Goal: Task Accomplishment & Management: Use online tool/utility

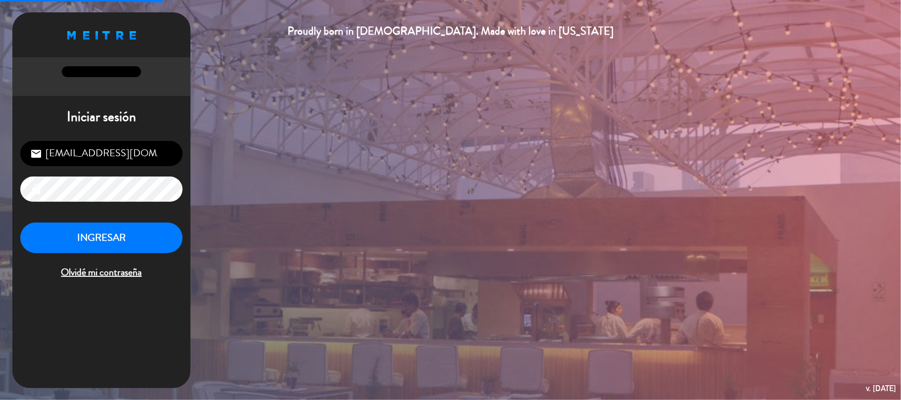
click at [119, 220] on div "[EMAIL_ADDRESS][DOMAIN_NAME] email lock INGRESAR Olvidé mi contraseña" at bounding box center [101, 211] width 178 height 156
click at [114, 236] on button "INGRESAR" at bounding box center [101, 238] width 162 height 31
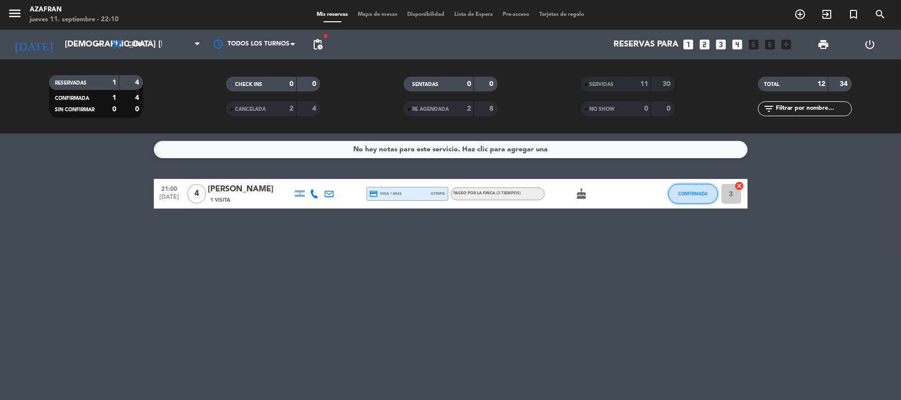
click at [691, 194] on span "CONFIRMADA" at bounding box center [692, 193] width 29 height 5
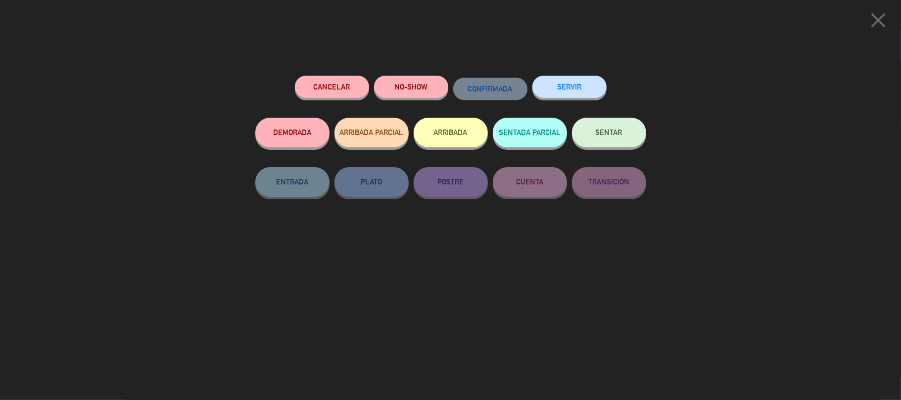
click at [567, 84] on button "SERVIR" at bounding box center [569, 87] width 74 height 22
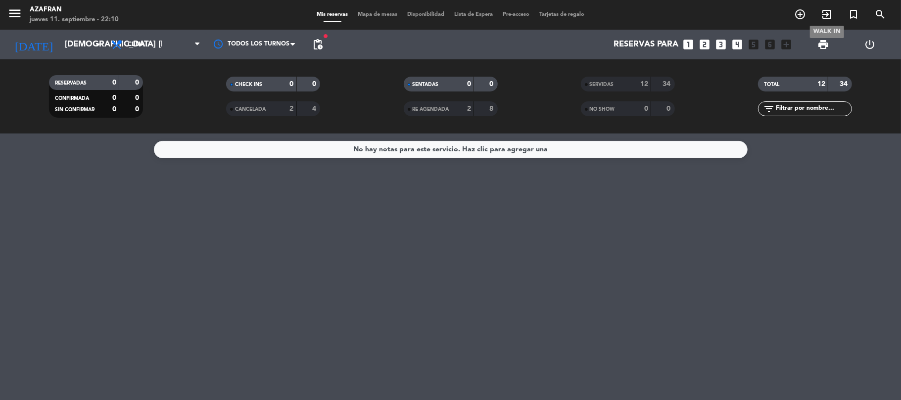
click at [823, 13] on icon "exit_to_app" at bounding box center [827, 14] width 12 height 12
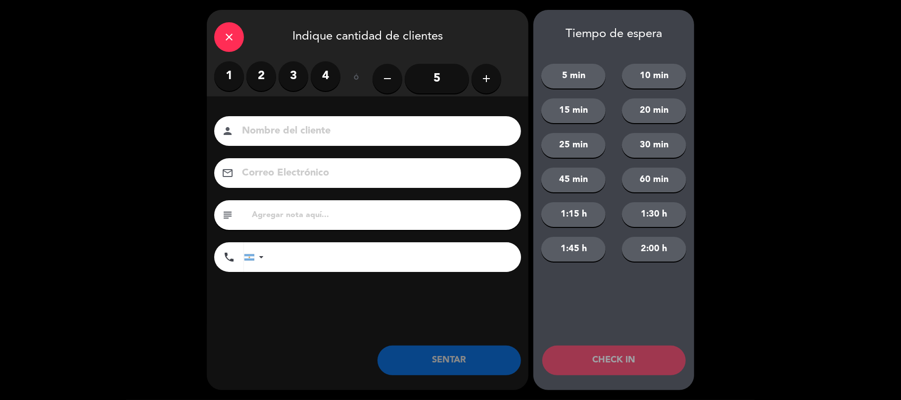
click at [258, 127] on input at bounding box center [374, 131] width 267 height 17
type input "[PERSON_NAME]"
click at [262, 83] on label "2" at bounding box center [261, 76] width 30 height 30
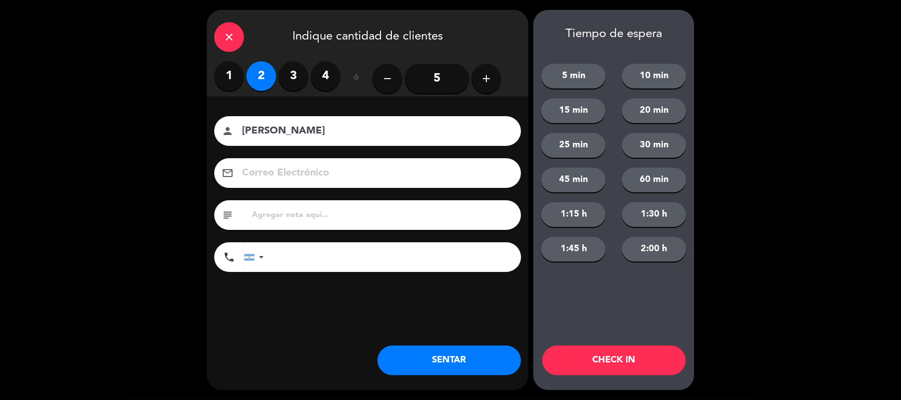
click at [408, 353] on button "SENTAR" at bounding box center [449, 361] width 143 height 30
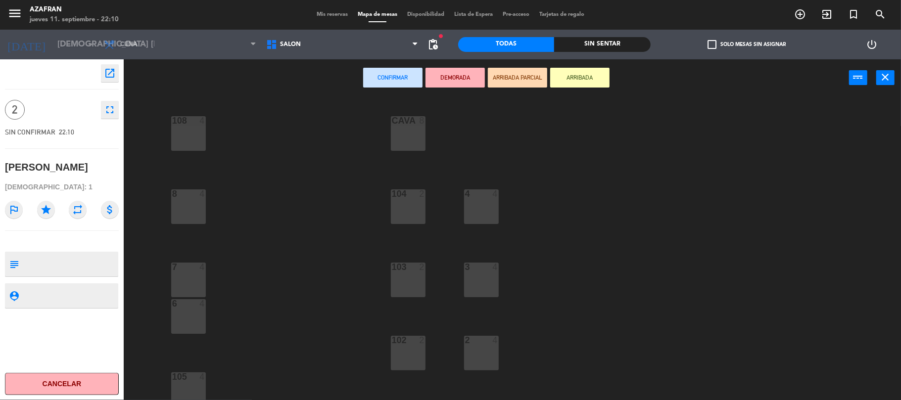
click at [402, 216] on div "104 2" at bounding box center [408, 207] width 35 height 35
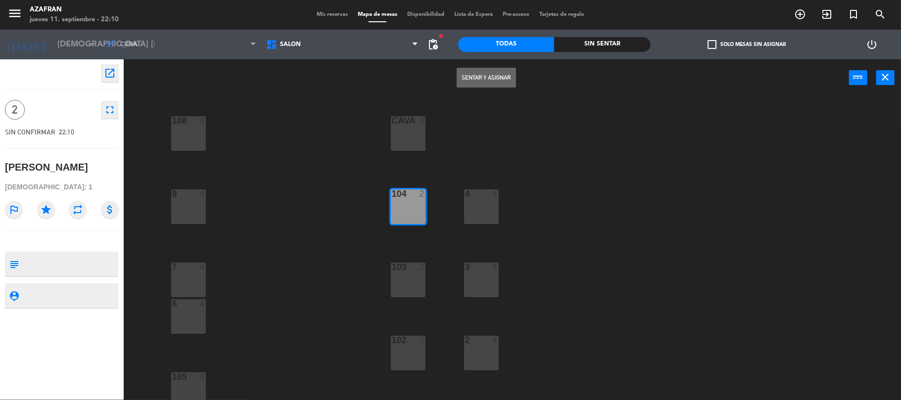
click at [471, 82] on button "Sentar y Asignar" at bounding box center [486, 78] width 59 height 20
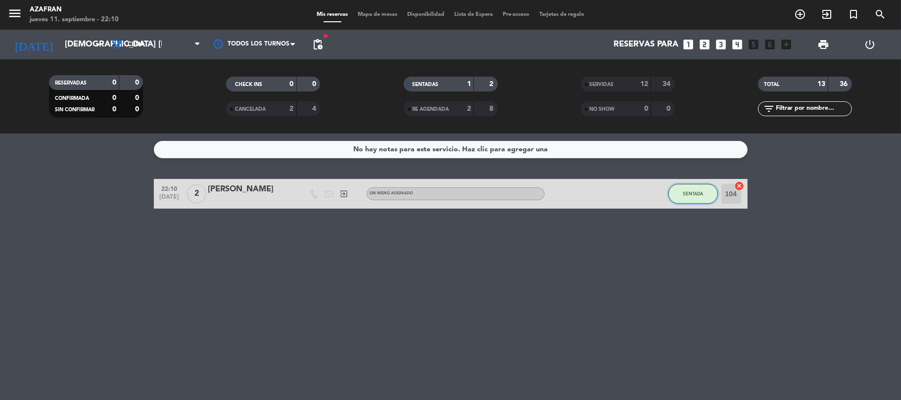
click at [691, 189] on button "SENTADA" at bounding box center [692, 194] width 49 height 20
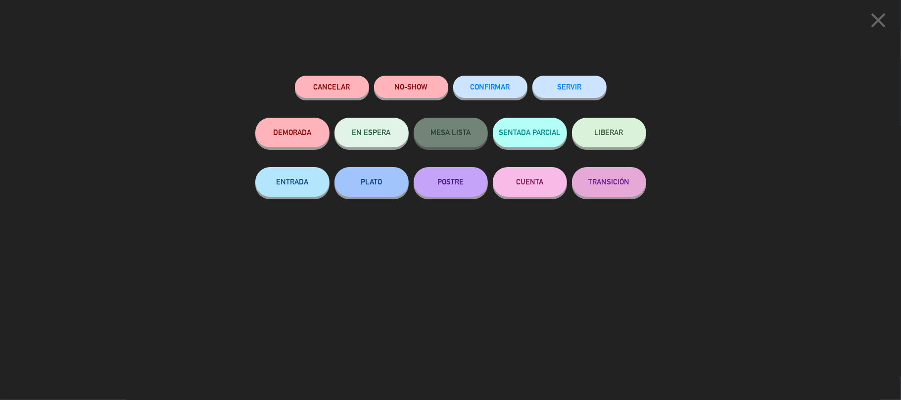
click at [588, 77] on button "SERVIR" at bounding box center [569, 87] width 74 height 22
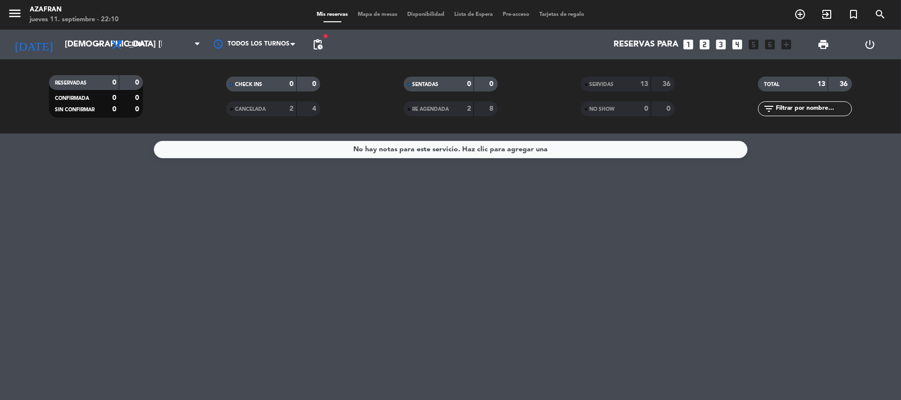
click at [612, 83] on span "SERVIDAS" at bounding box center [602, 84] width 24 height 5
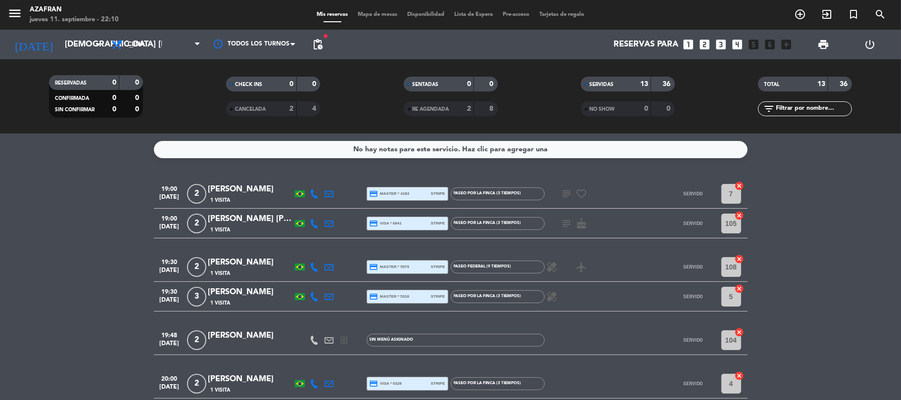
click at [776, 79] on div "TOTAL" at bounding box center [784, 84] width 46 height 11
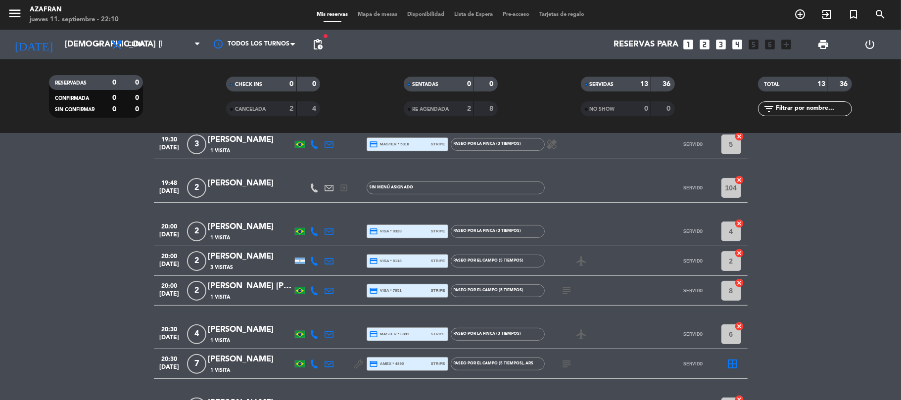
scroll to position [179, 0]
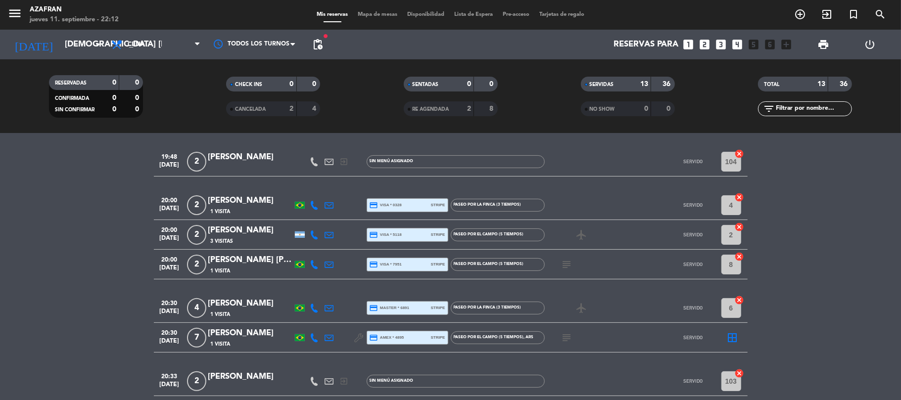
click at [114, 260] on bookings-row "19:00 [DATE] 2 [PERSON_NAME] 1 Visita credit_card master * 4183 stripe Paseo po…" at bounding box center [450, 241] width 901 height 483
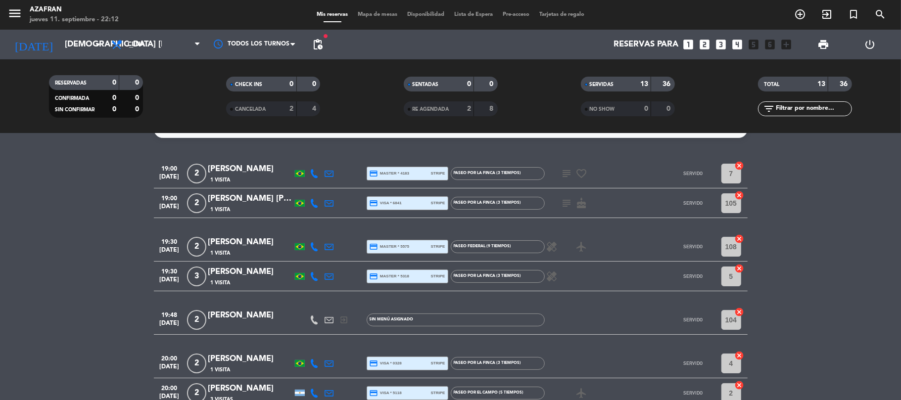
scroll to position [0, 0]
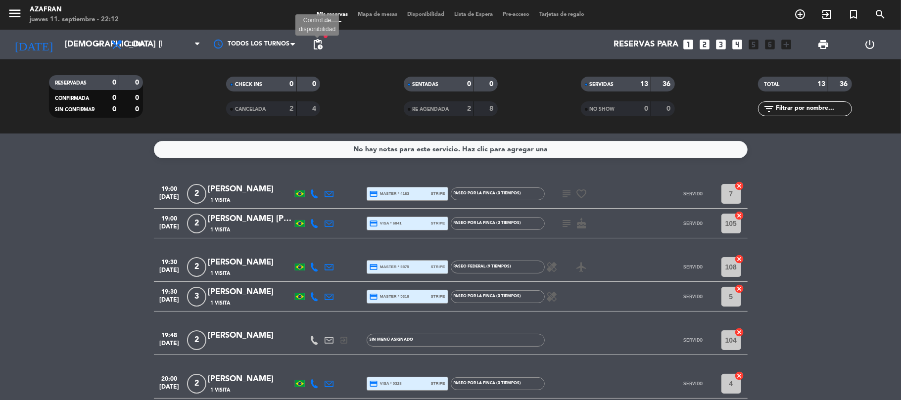
click at [312, 47] on span "pending_actions" at bounding box center [318, 45] width 12 height 12
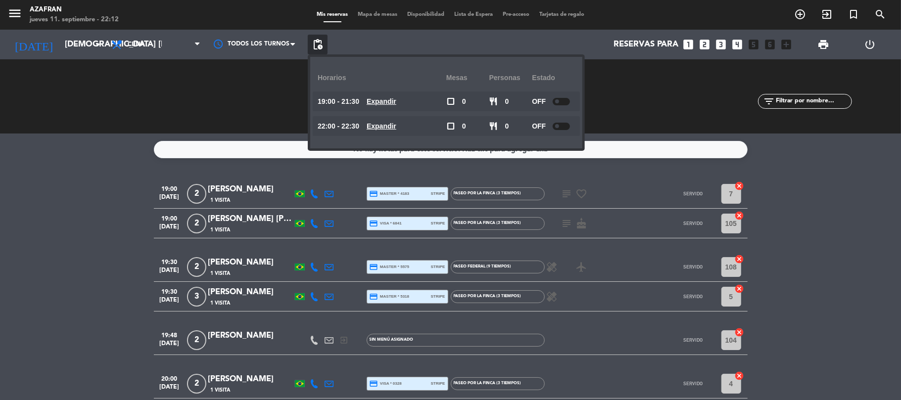
click at [312, 47] on span "pending_actions" at bounding box center [318, 45] width 12 height 12
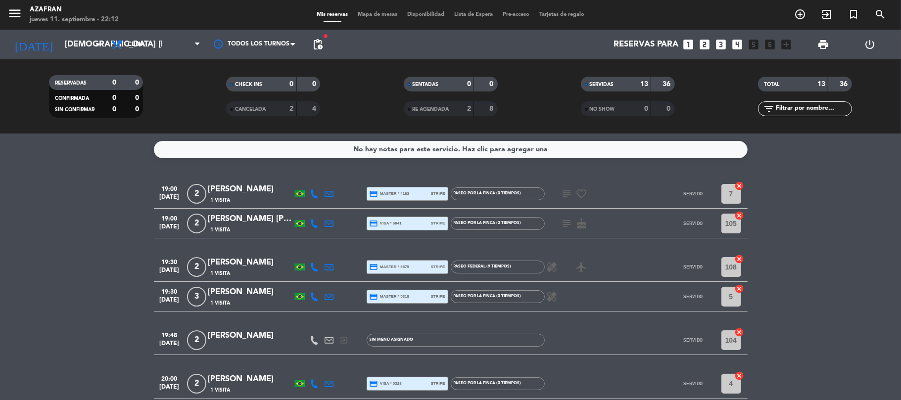
click at [336, 18] on div "Mis reservas Mapa de mesas Disponibilidad Lista de Espera Pre-acceso Tarjetas d…" at bounding box center [451, 14] width 278 height 9
